Goal: Information Seeking & Learning: Learn about a topic

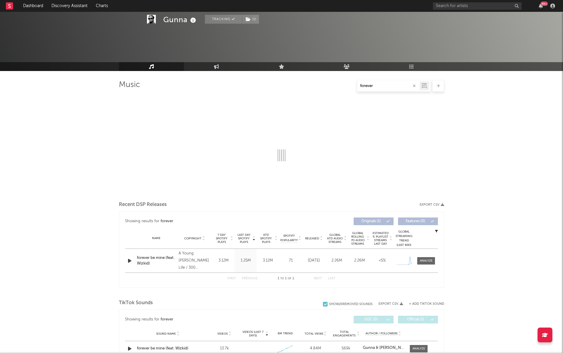
scroll to position [278, 0]
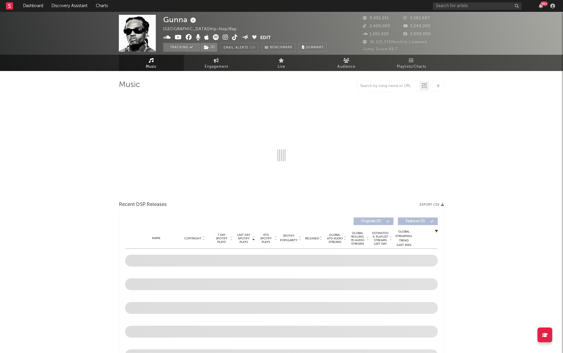
select select "6m"
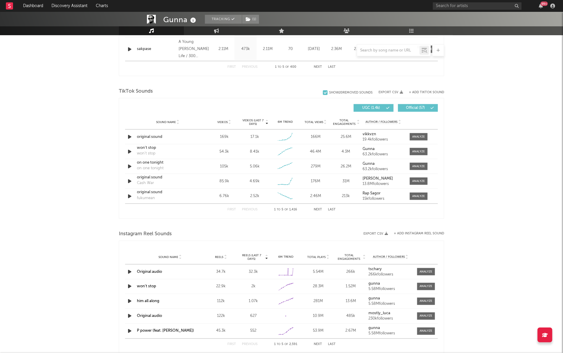
scroll to position [352, 0]
click at [126, 271] on icon "button" at bounding box center [129, 271] width 6 height 7
click at [129, 272] on icon "button" at bounding box center [129, 271] width 6 height 7
click at [140, 272] on link "Original audio" at bounding box center [149, 272] width 25 height 4
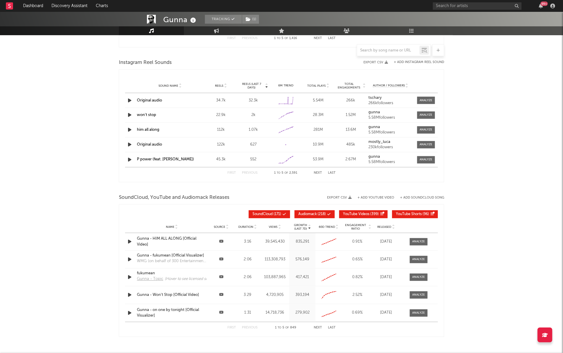
scroll to position [525, 0]
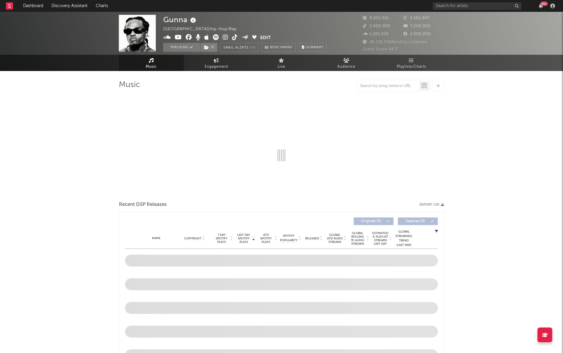
select select "6m"
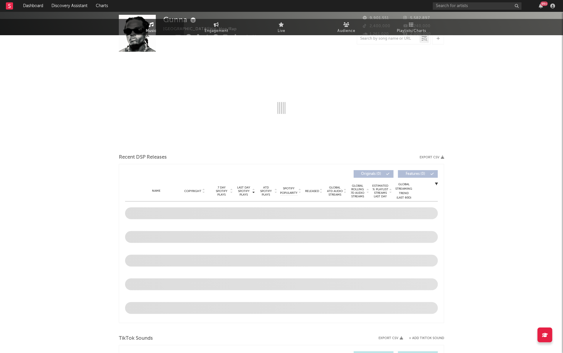
select select "6m"
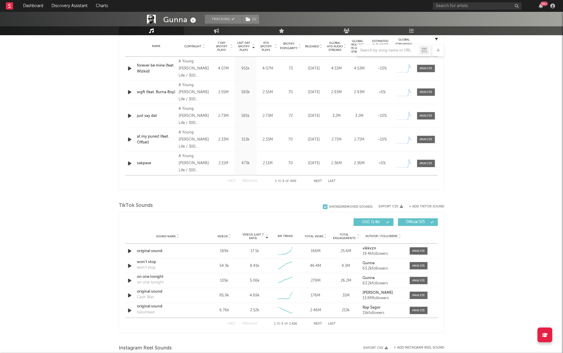
scroll to position [246, 0]
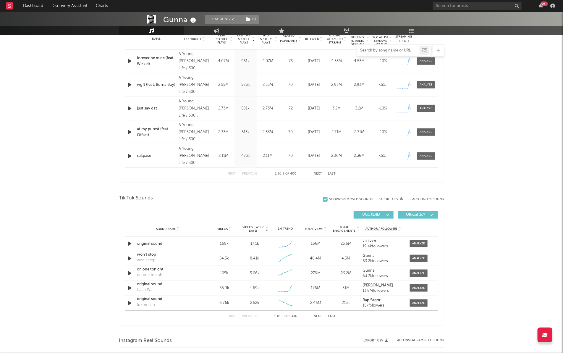
click at [380, 50] on input "text" at bounding box center [388, 50] width 62 height 5
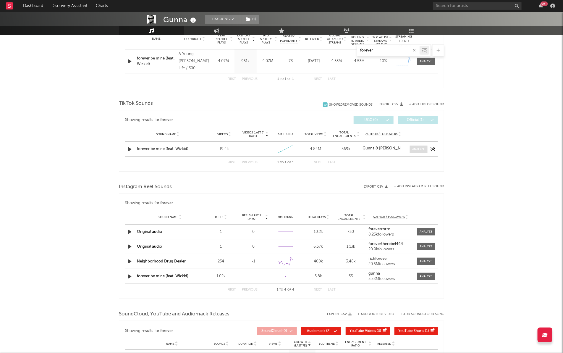
type input "forever"
click at [415, 148] on div at bounding box center [418, 149] width 13 height 4
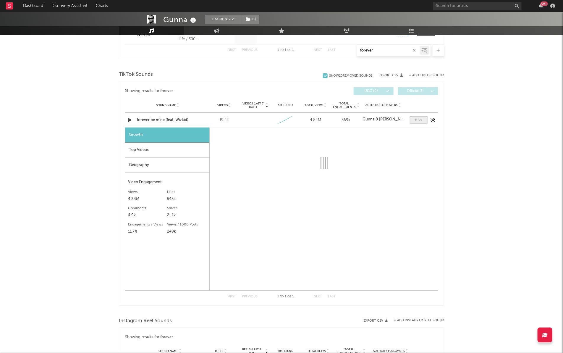
select select "1w"
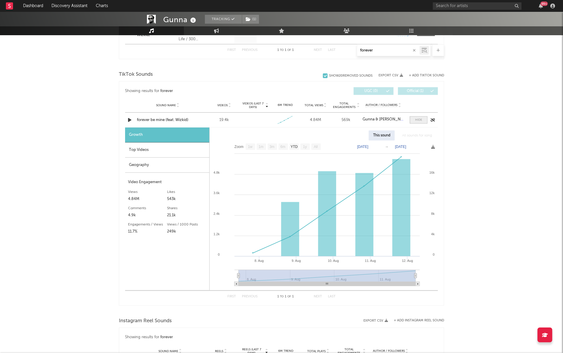
scroll to position [281, 0]
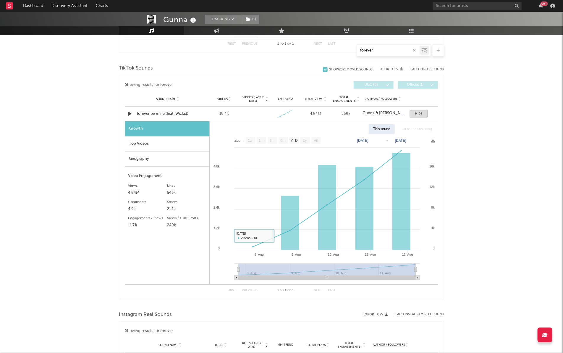
click at [148, 157] on div "Geography" at bounding box center [167, 158] width 84 height 15
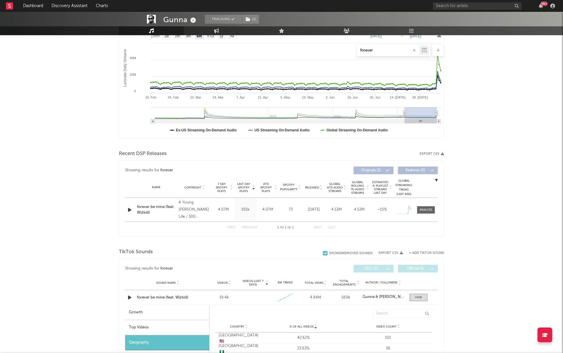
scroll to position [0, 0]
